Goal: Information Seeking & Learning: Learn about a topic

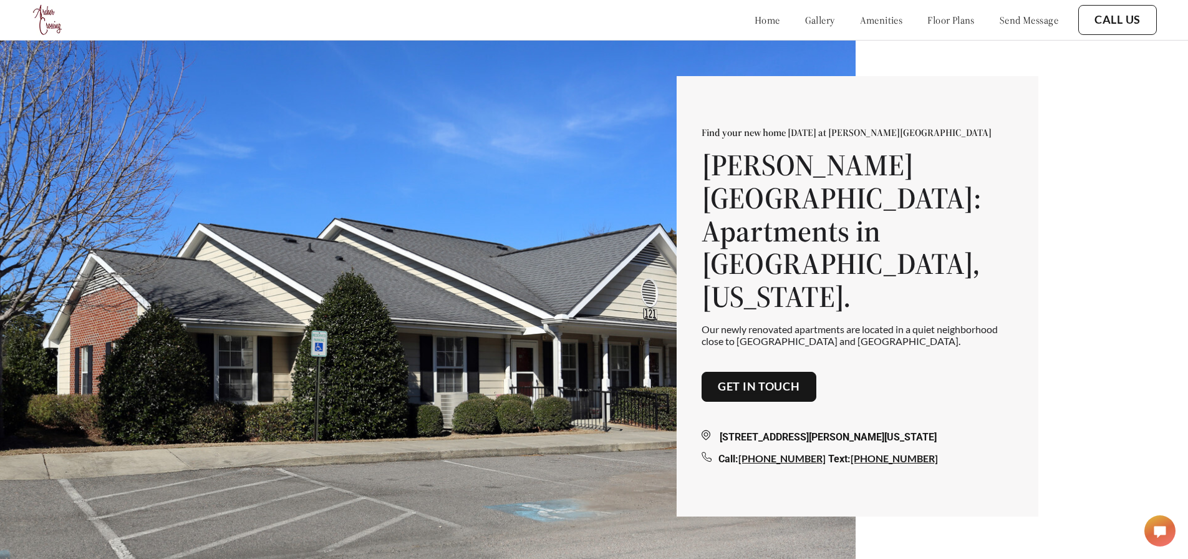
click at [951, 17] on link "floor plans" at bounding box center [950, 20] width 47 height 12
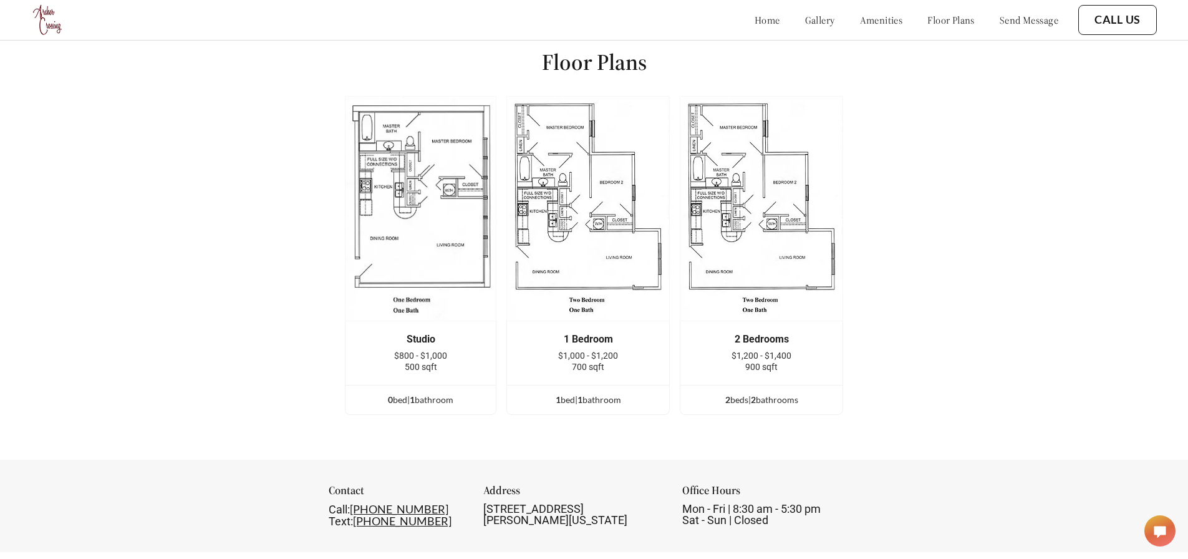
scroll to position [1752, 0]
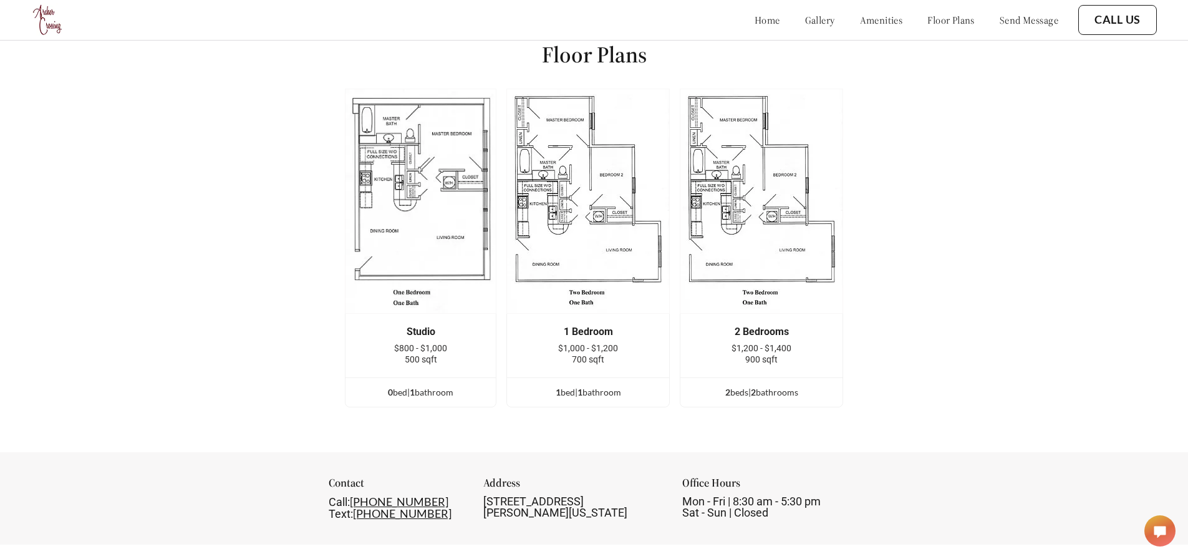
click at [615, 378] on ul "1 bed | 1 bathroom" at bounding box center [588, 391] width 162 height 29
click at [594, 401] on ul "1 bed | 1 bathroom" at bounding box center [588, 391] width 162 height 29
click at [593, 391] on div "1 bed | 1 bathroom" at bounding box center [588, 392] width 162 height 14
click at [582, 388] on span "1" at bounding box center [579, 391] width 5 height 11
click at [560, 386] on span "1" at bounding box center [557, 391] width 5 height 11
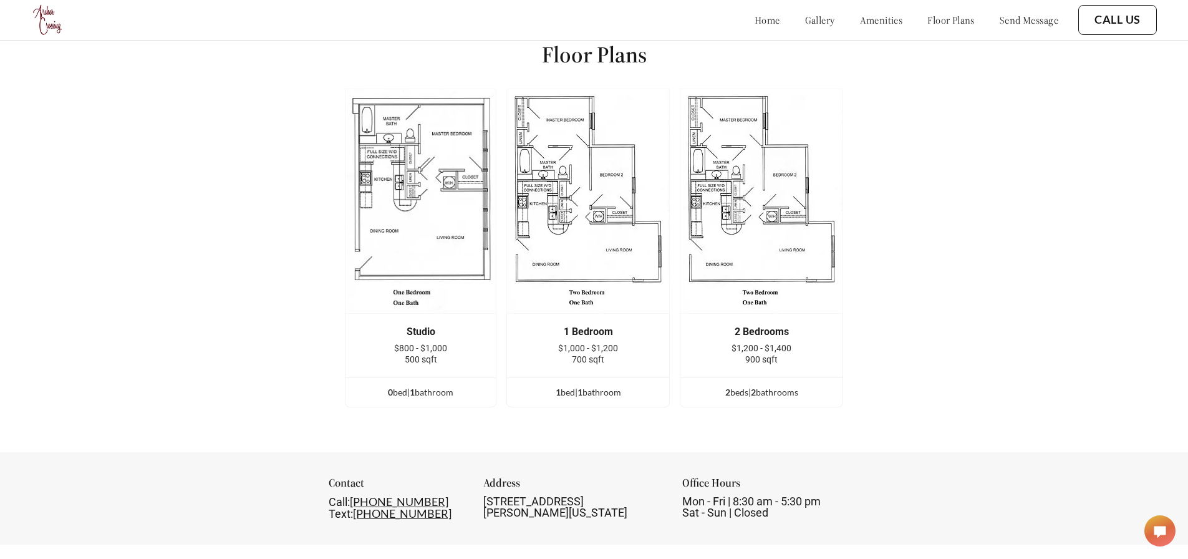
click at [625, 171] on img at bounding box center [587, 201] width 163 height 225
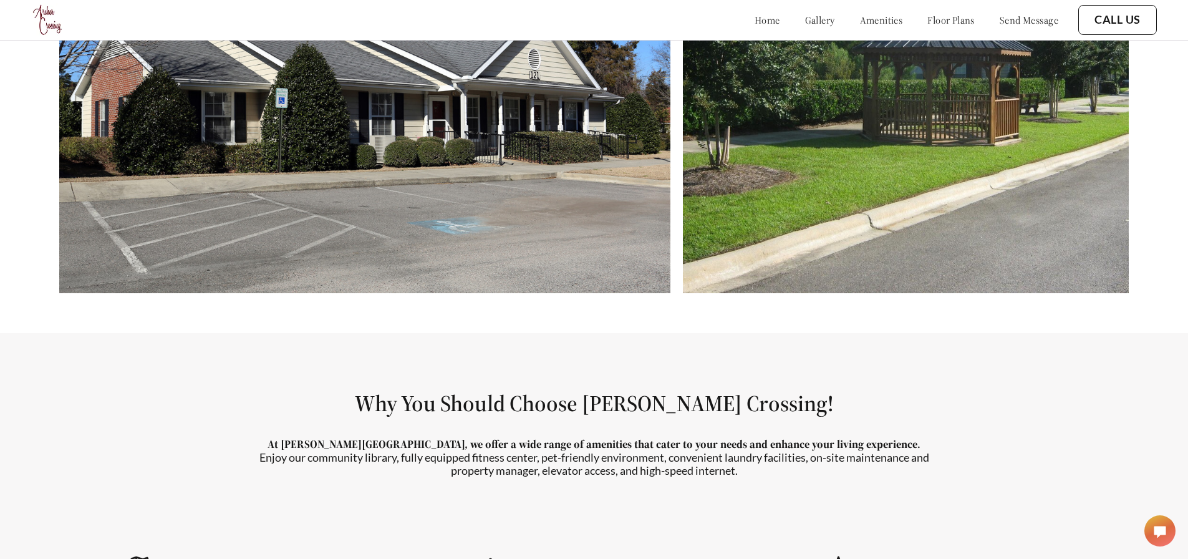
scroll to position [0, 0]
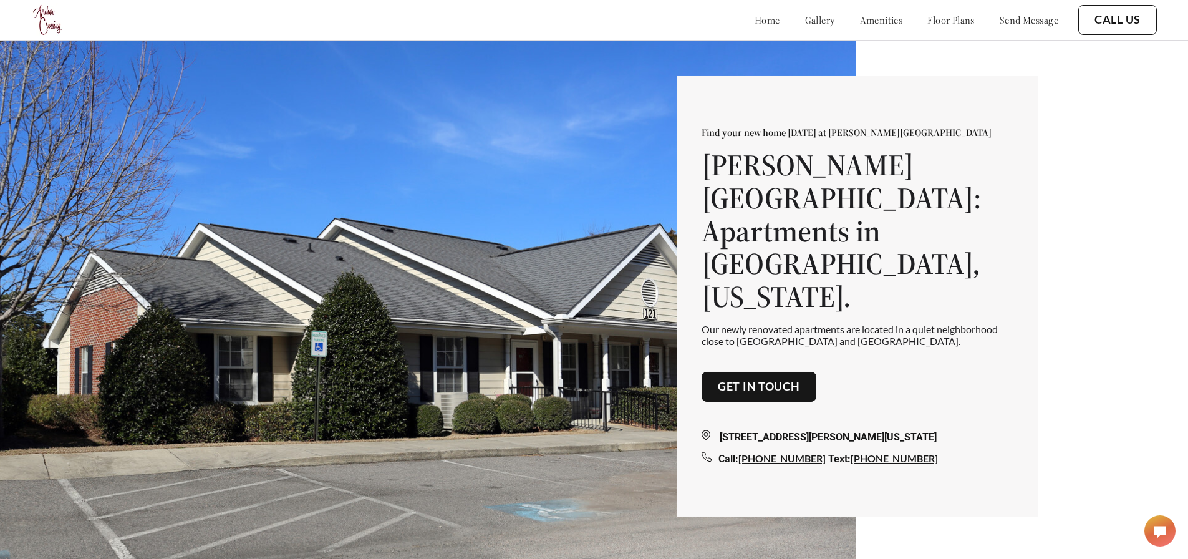
click at [860, 17] on link "amenities" at bounding box center [881, 20] width 43 height 12
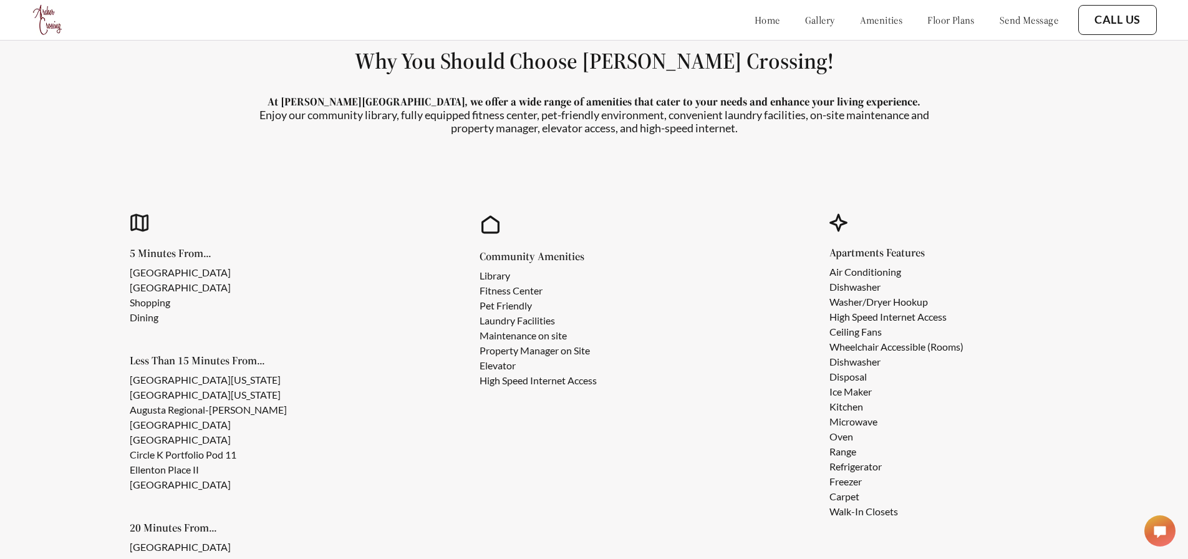
click at [754, 25] on link "home" at bounding box center [767, 20] width 26 height 12
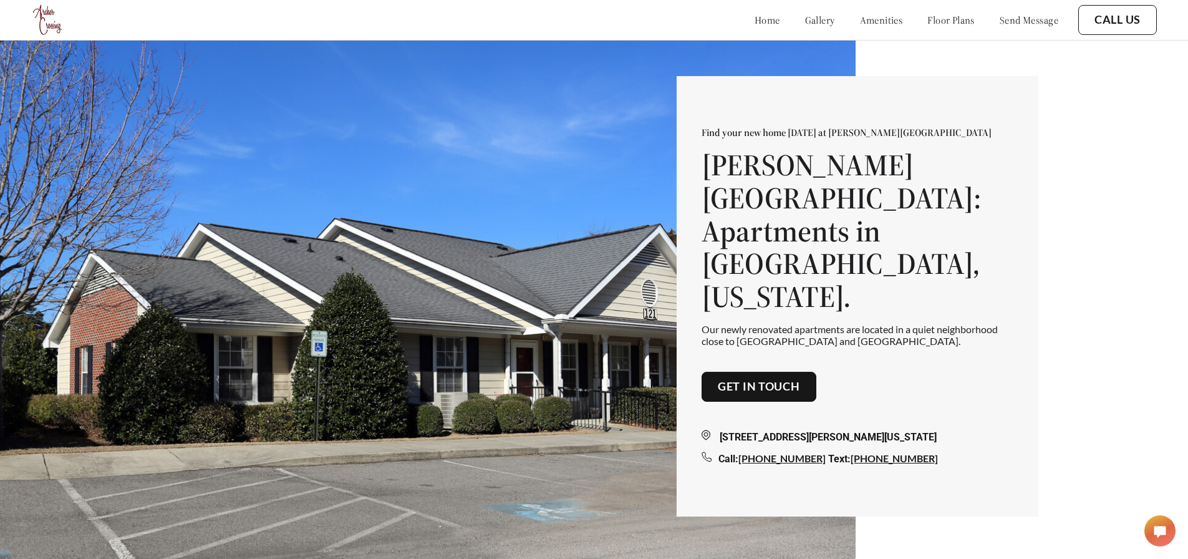
click at [1006, 17] on link "send message" at bounding box center [1028, 20] width 59 height 12
click at [778, 401] on div "115 Timmerman St, Warrenville, South Carolina 29851 Call: 803-879-5501 Text: 80…" at bounding box center [857, 433] width 312 height 65
click at [778, 383] on button "Get in touch" at bounding box center [758, 387] width 115 height 30
